Goal: Transaction & Acquisition: Purchase product/service

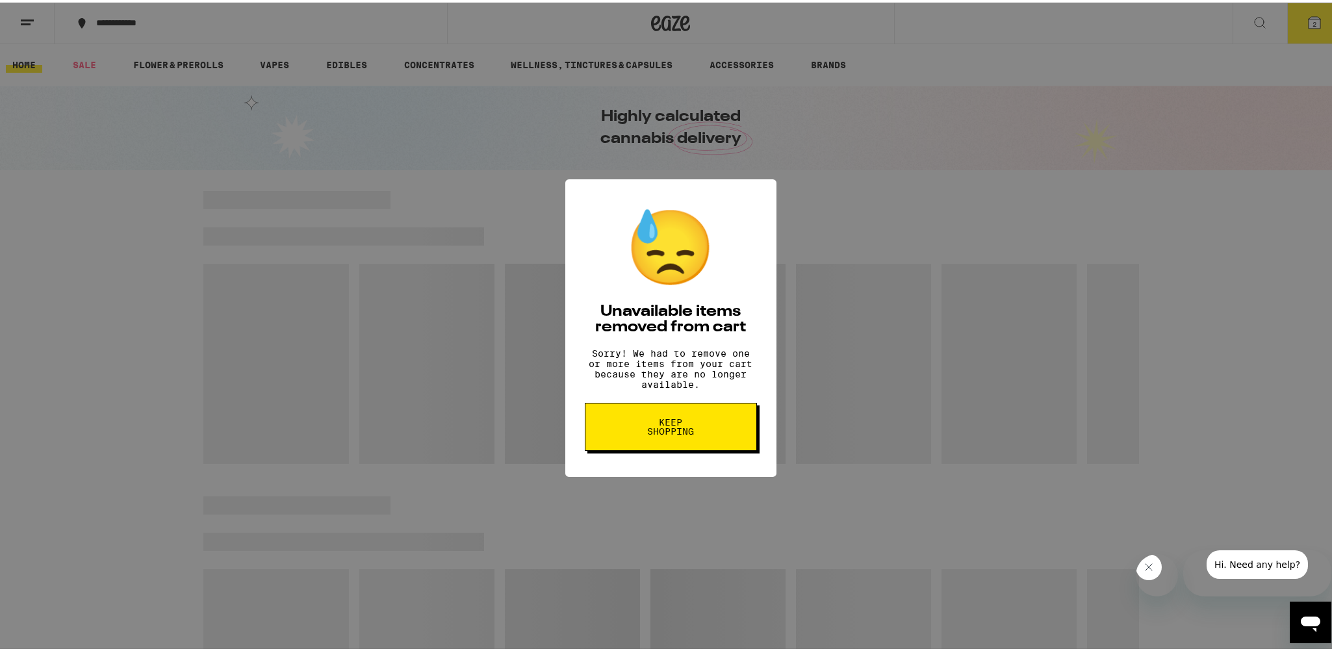
click at [678, 433] on span "Keep Shopping" at bounding box center [671, 424] width 67 height 18
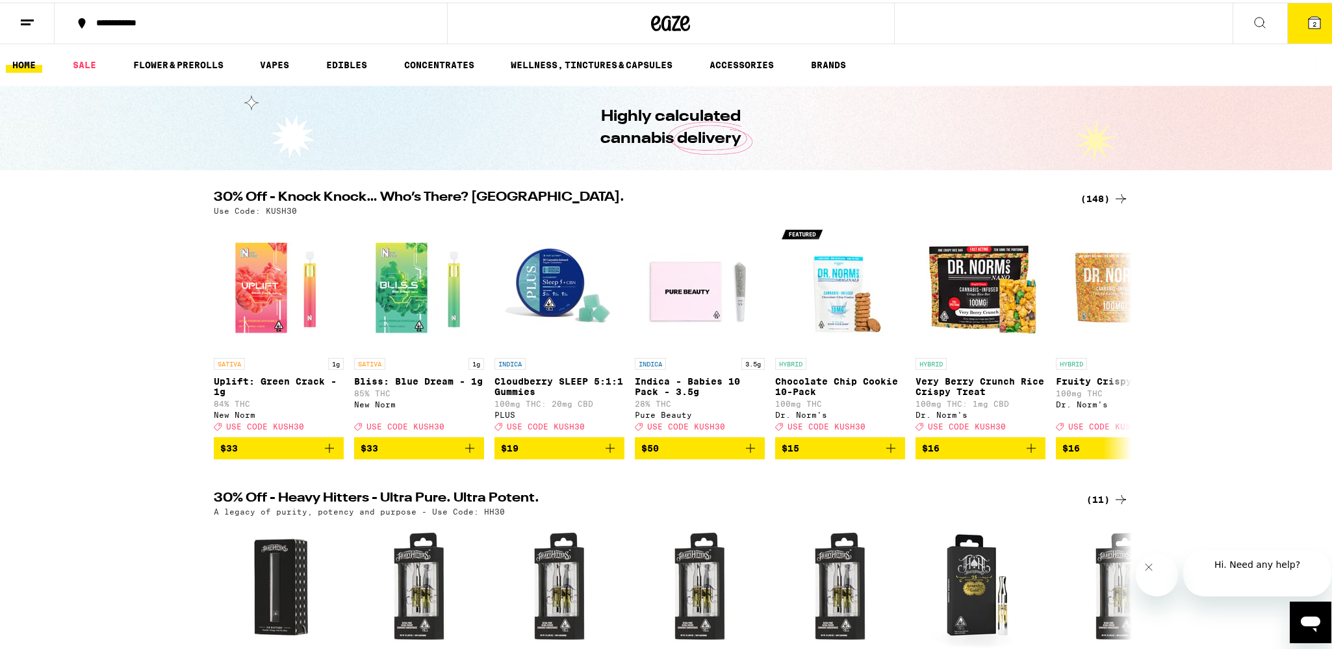
click at [1085, 190] on div "(148)" at bounding box center [1105, 196] width 48 height 16
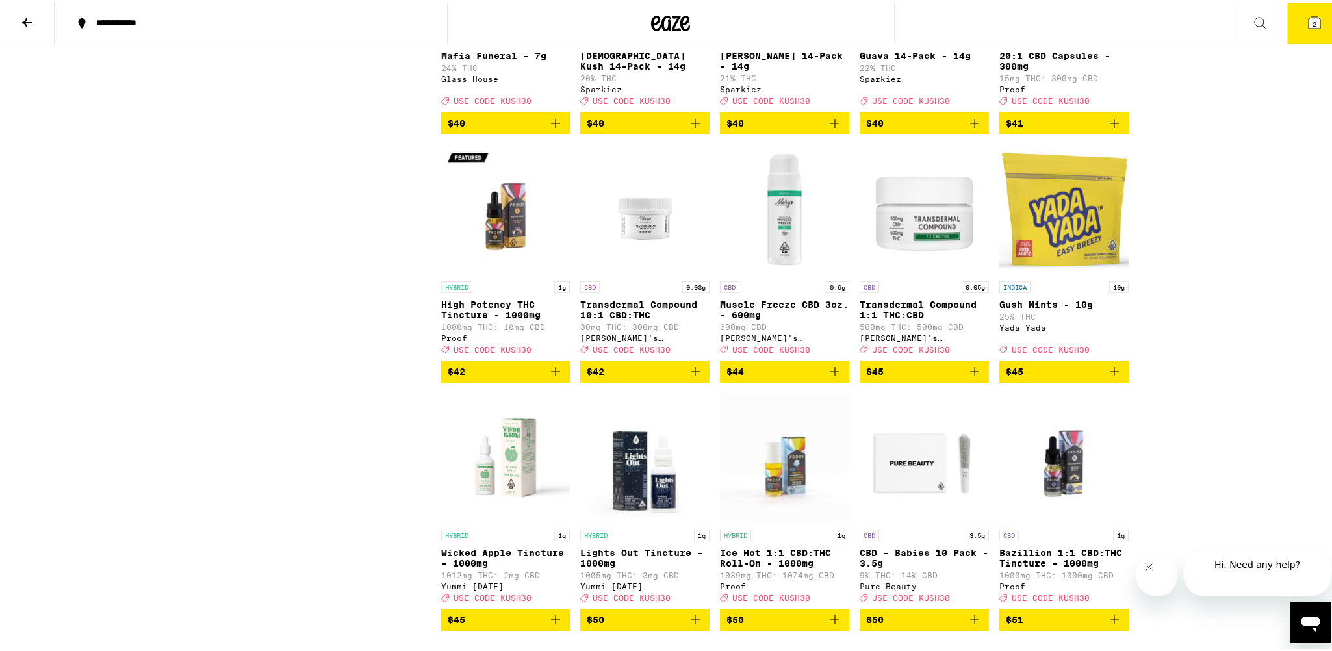
scroll to position [6239, 0]
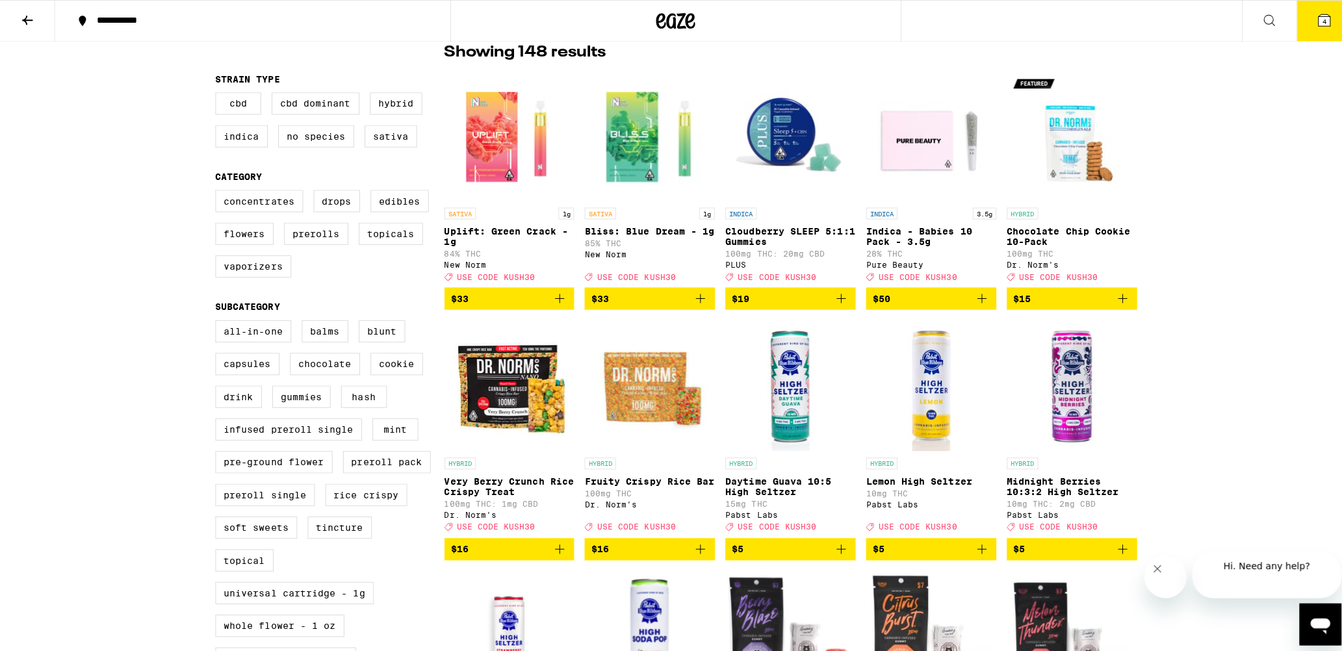
scroll to position [0, 0]
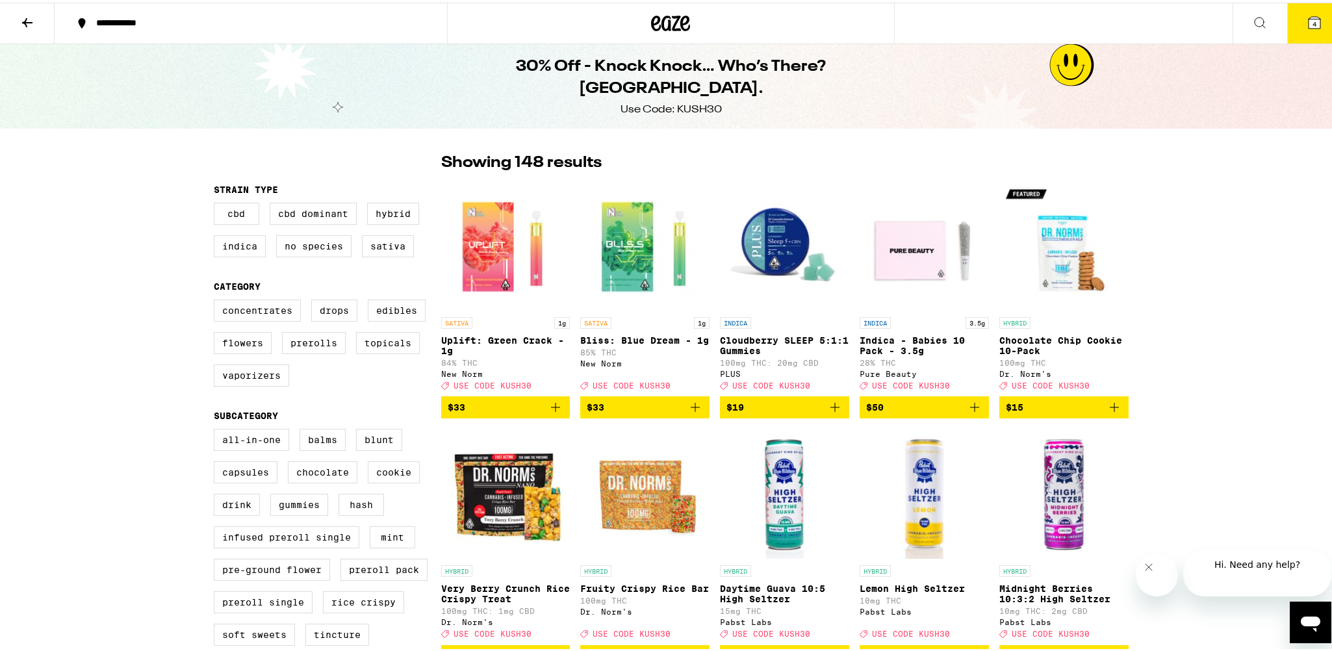
click at [967, 413] on icon "Add to bag" at bounding box center [975, 405] width 16 height 16
click at [1297, 51] on div "30% Off - Knock Knock… Who’s There? Kush. Use Code: KUSH30" at bounding box center [671, 84] width 1342 height 84
click at [1313, 18] on span "5" at bounding box center [1315, 22] width 4 height 8
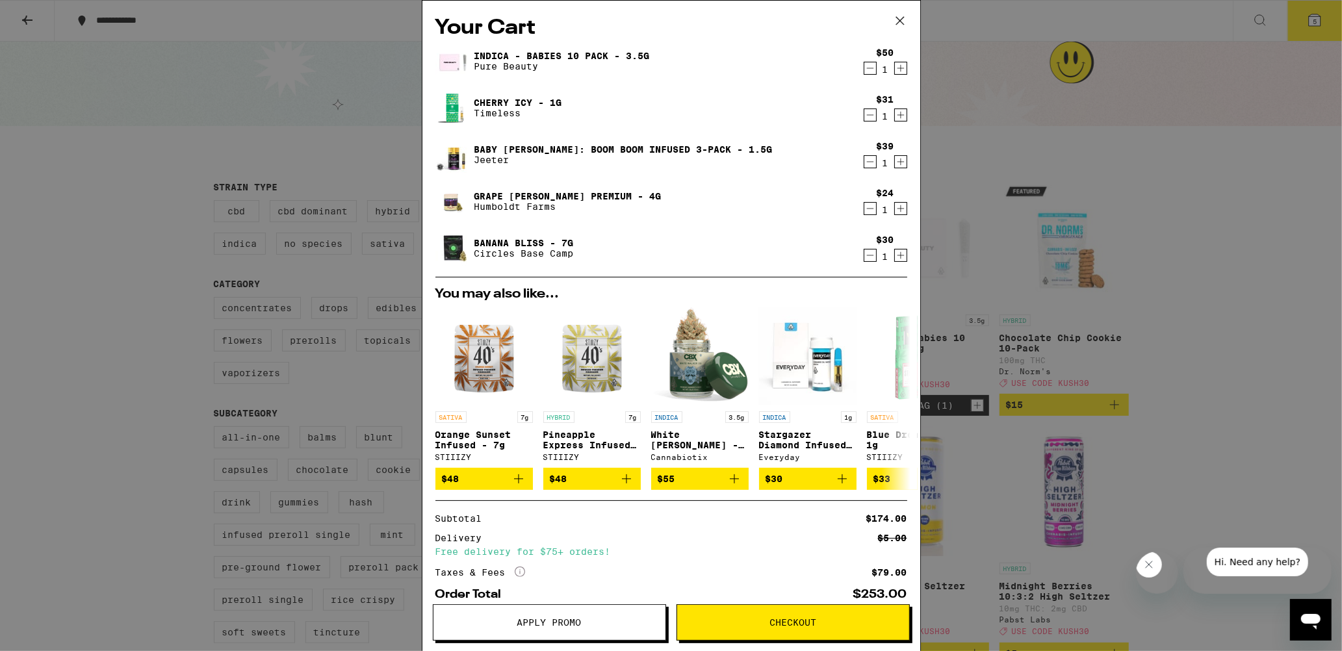
click at [864, 215] on icon "Decrement" at bounding box center [870, 209] width 12 height 16
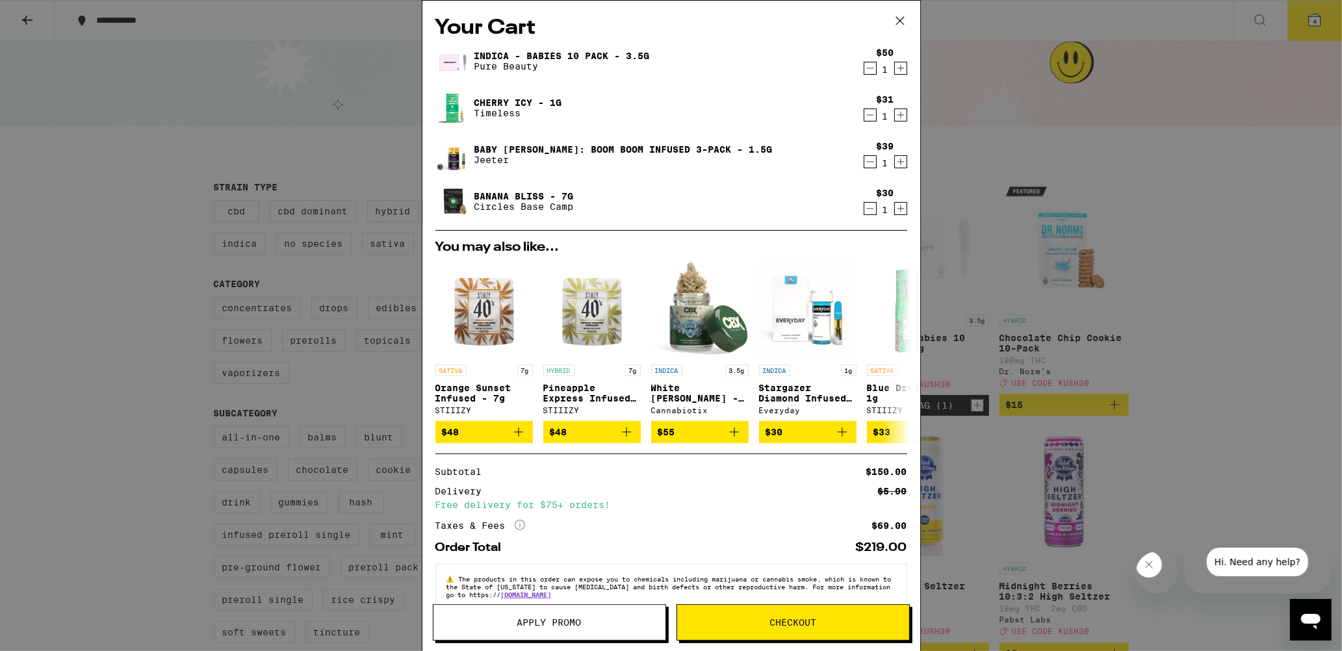
click at [859, 165] on div "$39 1" at bounding box center [883, 154] width 49 height 27
click at [864, 165] on icon "Decrement" at bounding box center [870, 162] width 12 height 16
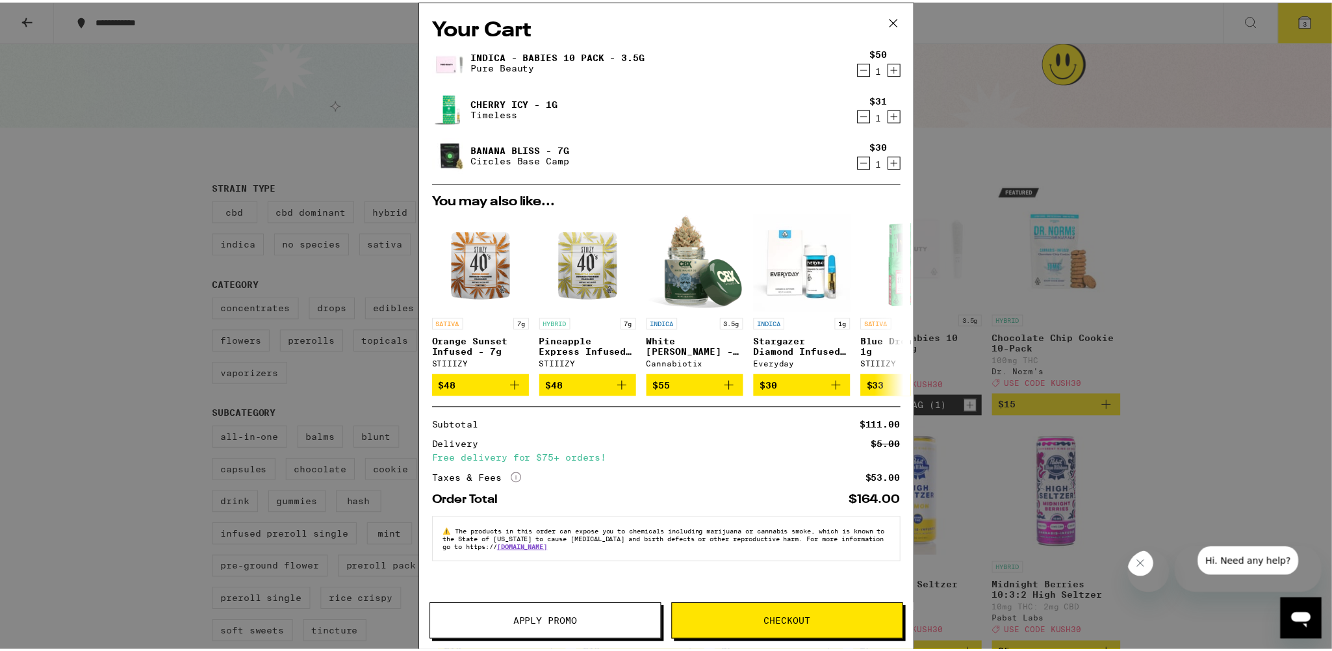
scroll to position [52, 0]
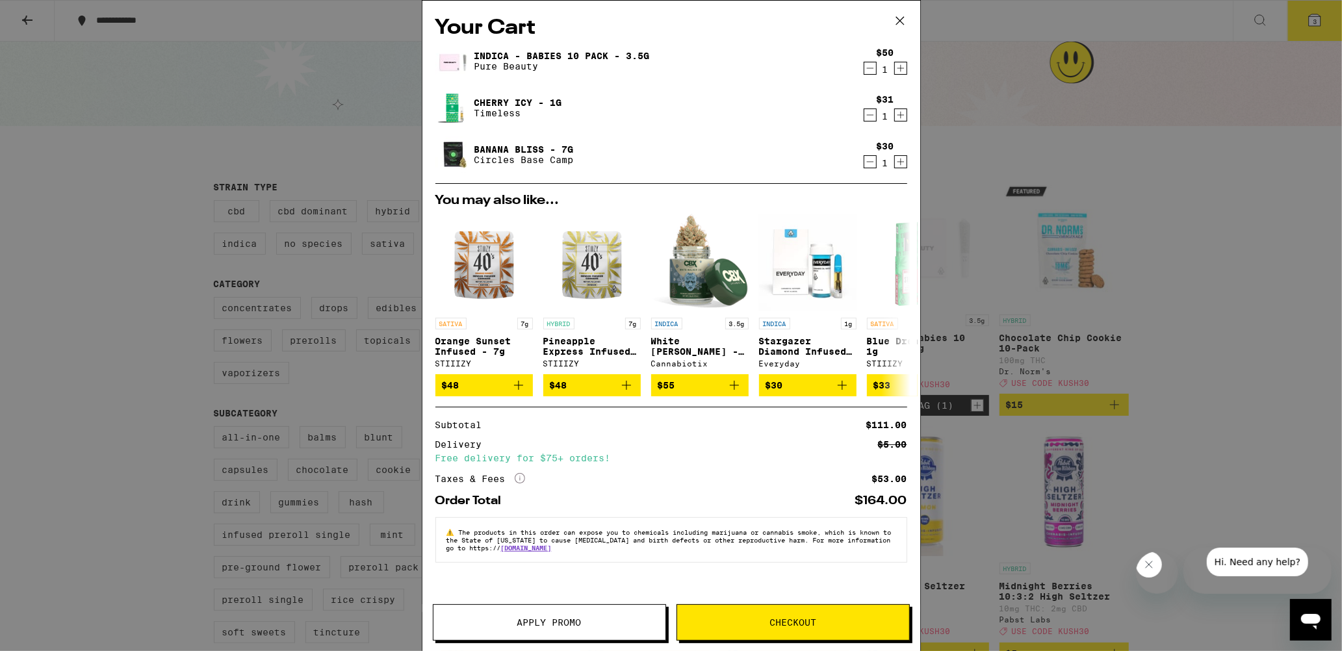
click at [612, 625] on span "Apply Promo" at bounding box center [550, 622] width 232 height 9
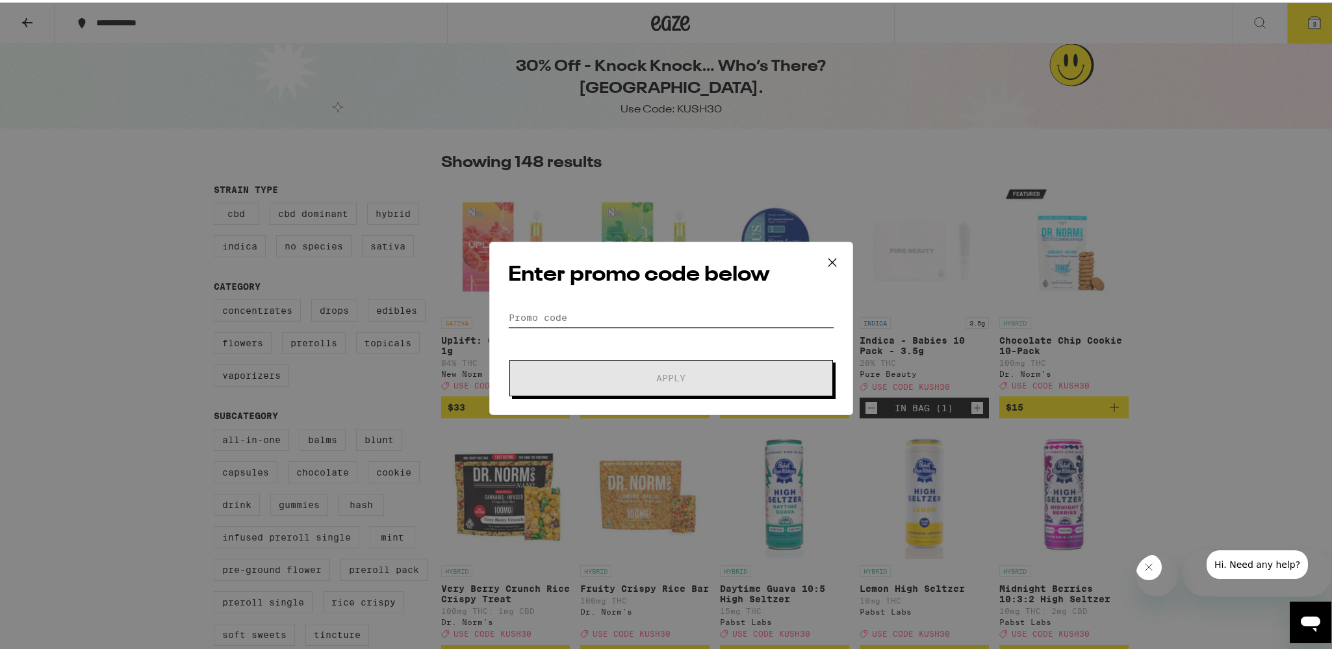
click at [647, 314] on input "Promo Code" at bounding box center [671, 314] width 326 height 19
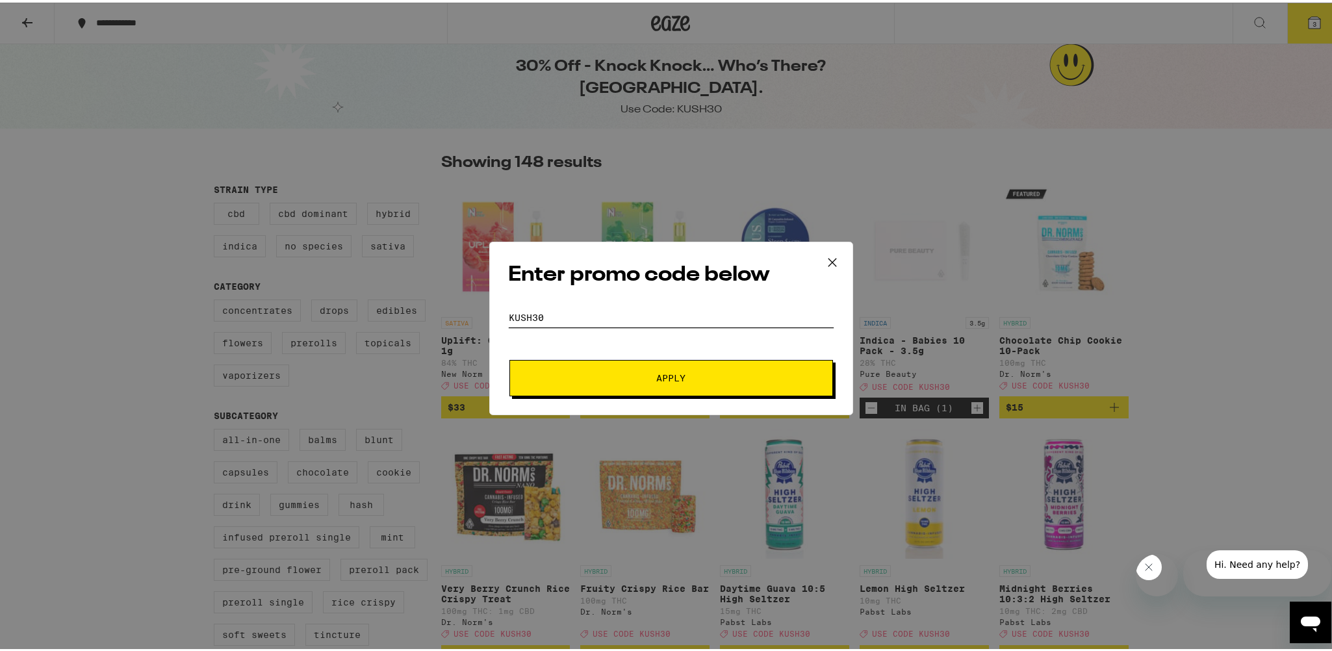
type input "kush30"
click at [510, 357] on button "Apply" at bounding box center [672, 375] width 324 height 36
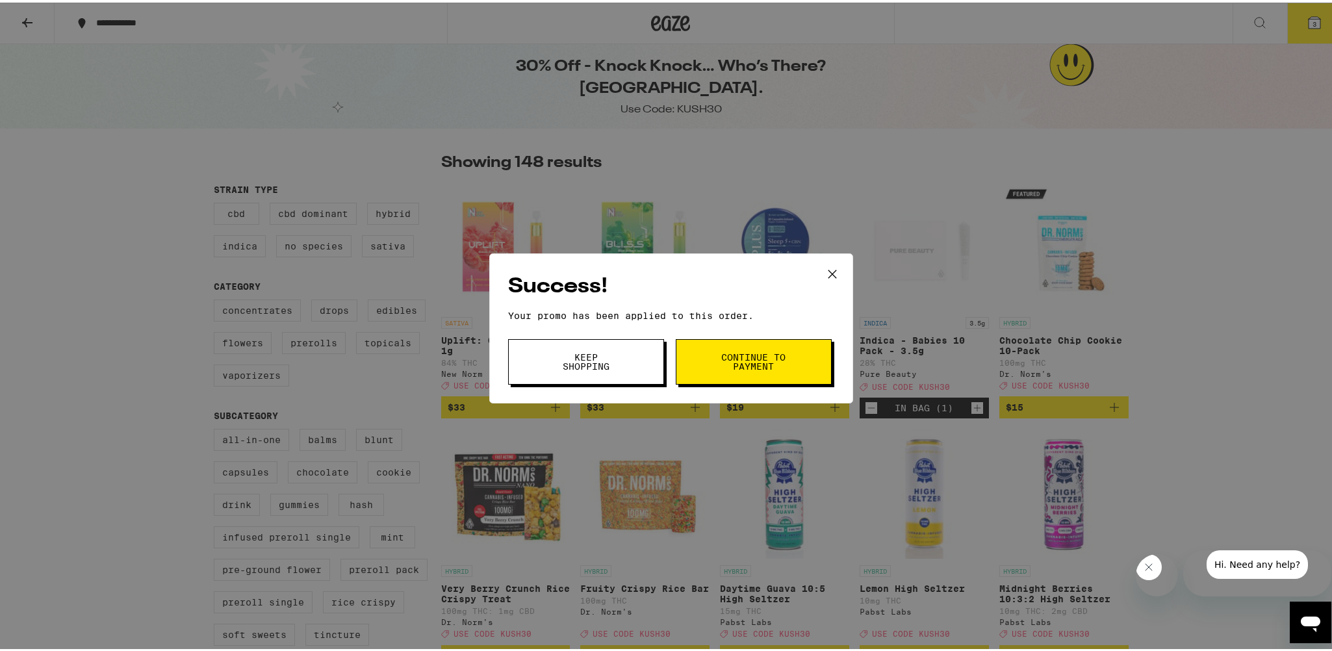
click at [699, 396] on div "Success! Your promo has been applied to this order. Promo Code kush30 Keep Shop…" at bounding box center [671, 326] width 364 height 150
click at [720, 382] on button "Continue to payment" at bounding box center [754, 359] width 156 height 45
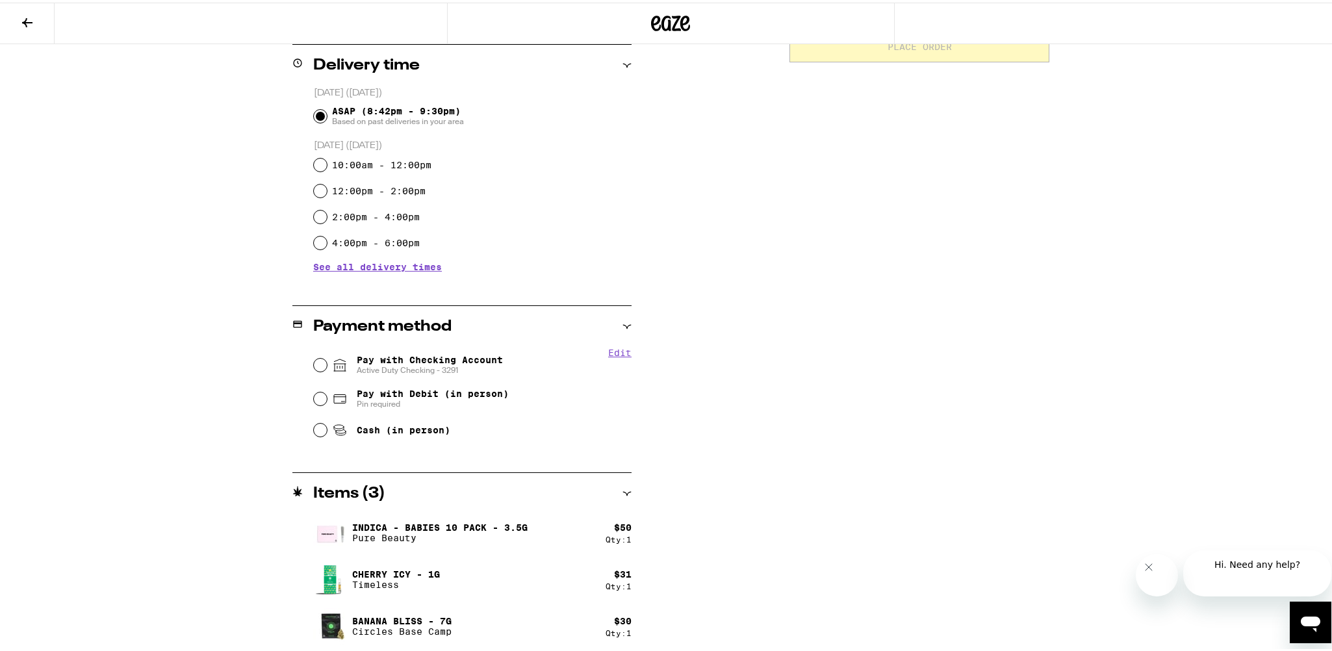
scroll to position [330, 0]
click at [421, 357] on span "Pay with Checking Account Active Duty Checking - 3291" at bounding box center [430, 361] width 146 height 21
click at [327, 357] on input "Pay with Checking Account Active Duty Checking - 3291" at bounding box center [320, 361] width 13 height 13
radio input "true"
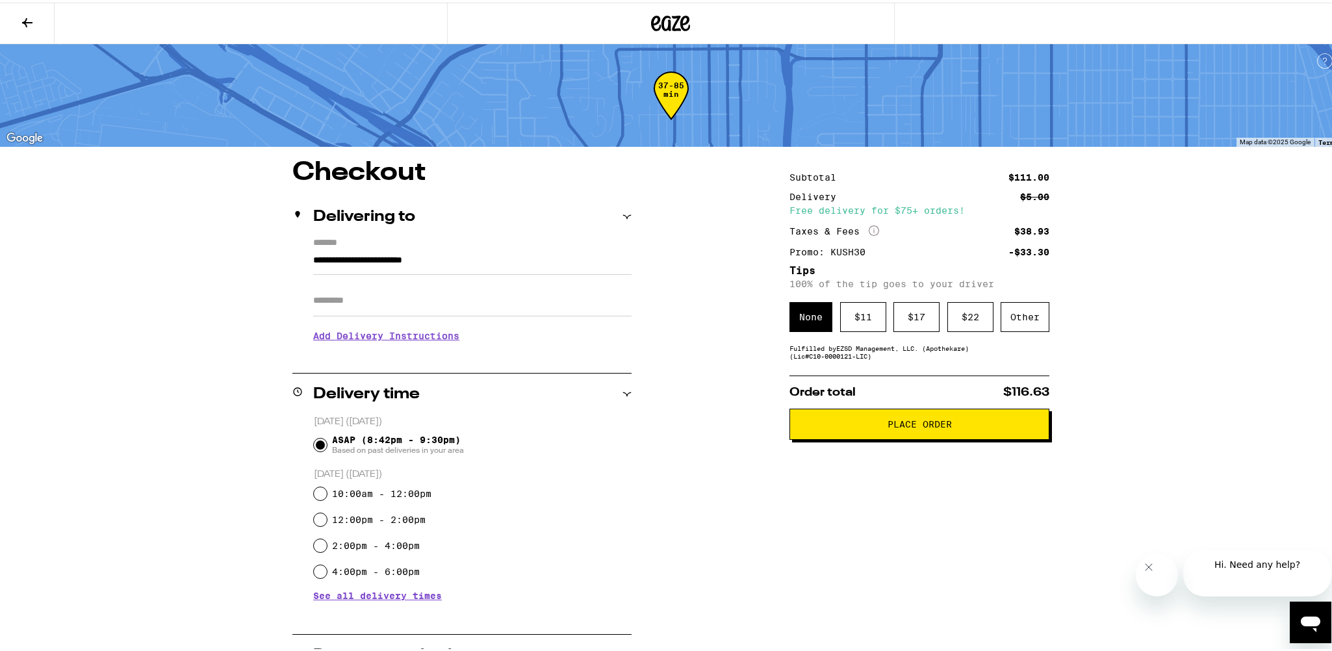
scroll to position [0, 0]
click at [951, 426] on span "Place Order" at bounding box center [920, 421] width 64 height 9
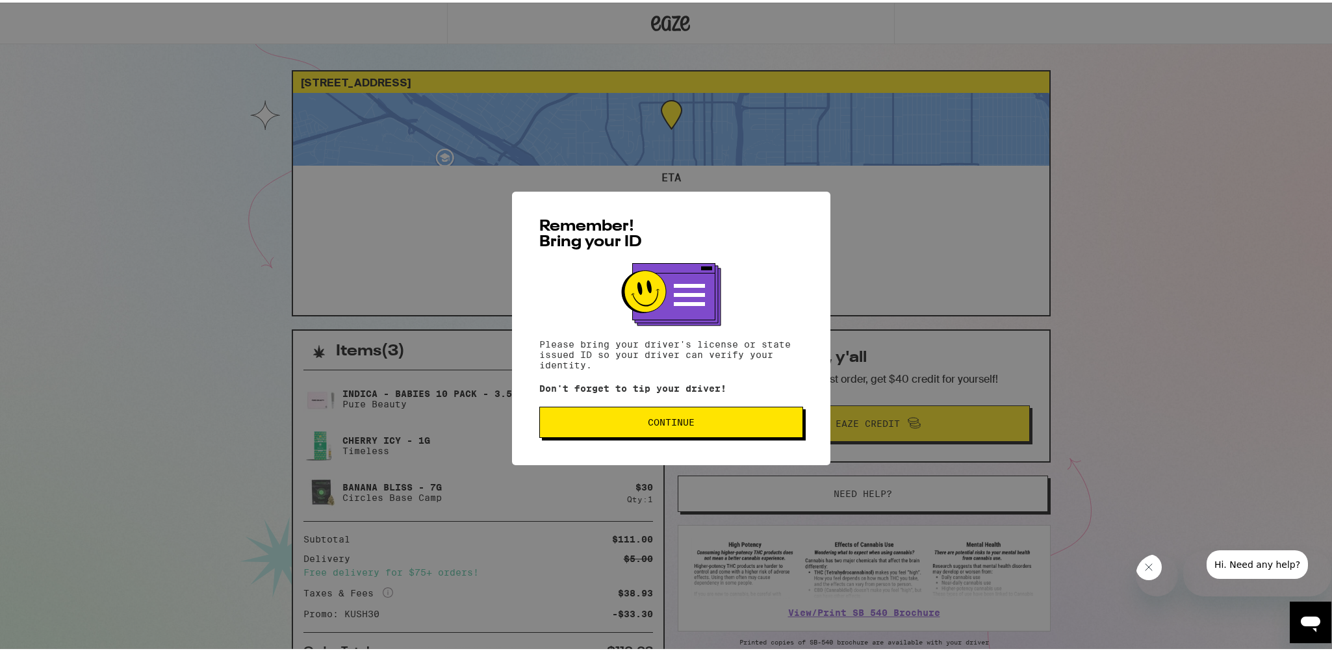
click at [691, 424] on span "Continue" at bounding box center [671, 419] width 242 height 9
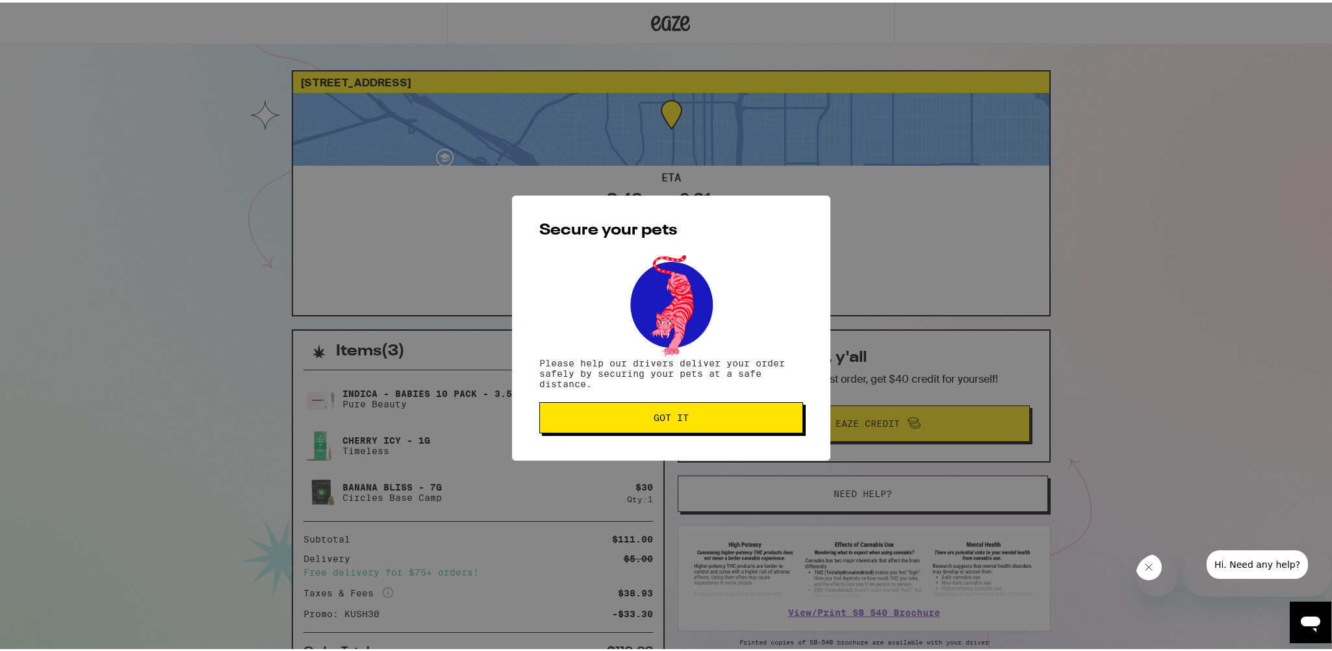
click at [693, 420] on span "Got it" at bounding box center [671, 415] width 242 height 9
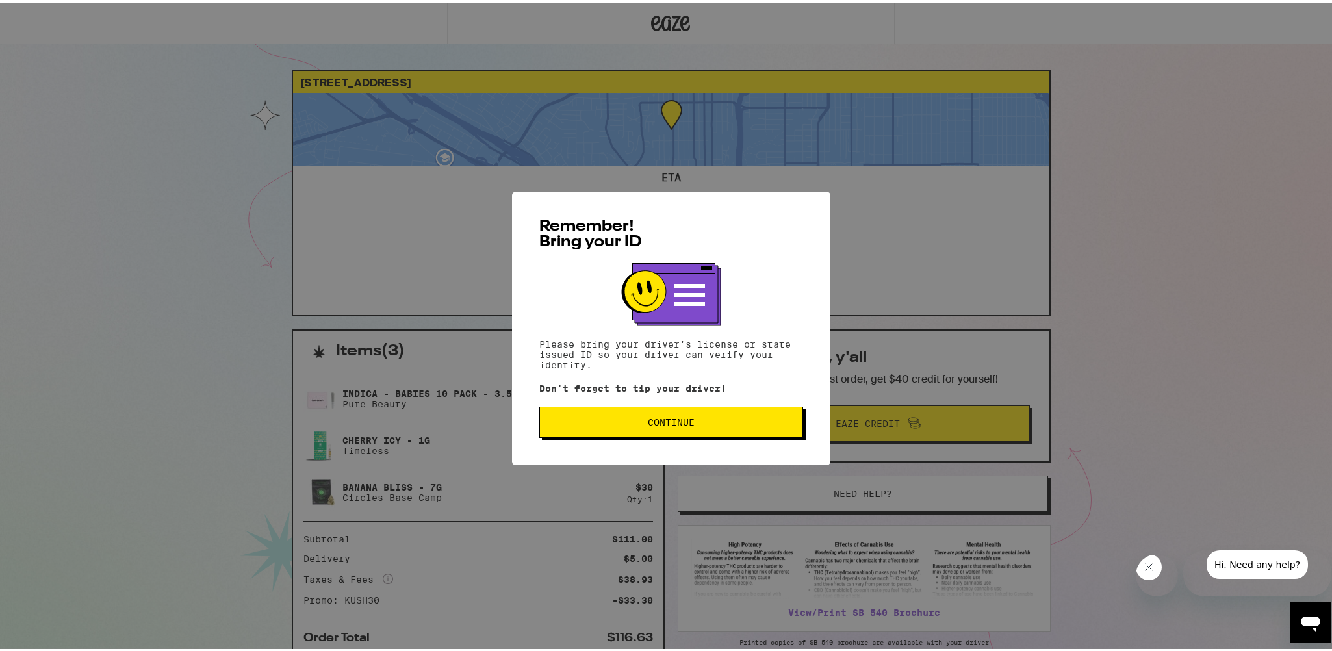
click at [682, 435] on button "Continue" at bounding box center [671, 419] width 264 height 31
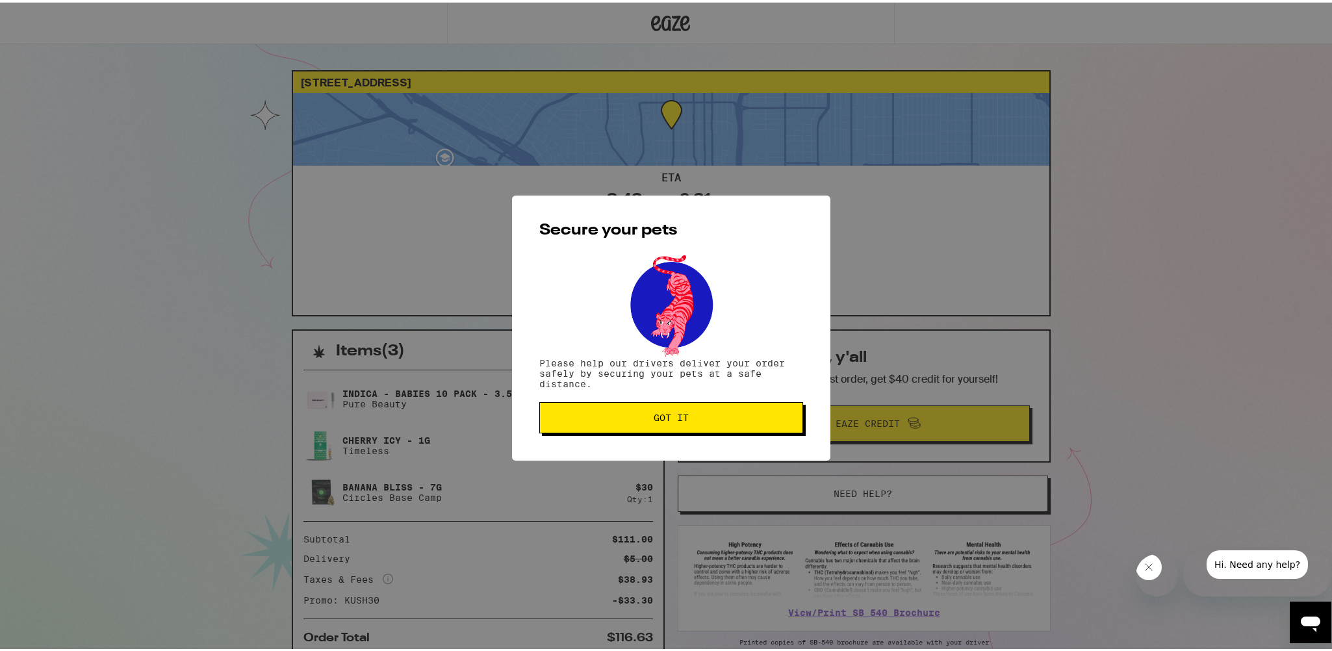
click at [671, 440] on div "Secure your pets Please help our drivers deliver your order safely by securing …" at bounding box center [671, 325] width 318 height 265
click at [664, 420] on span "Got it" at bounding box center [671, 415] width 35 height 9
